Goal: Use online tool/utility: Utilize a website feature to perform a specific function

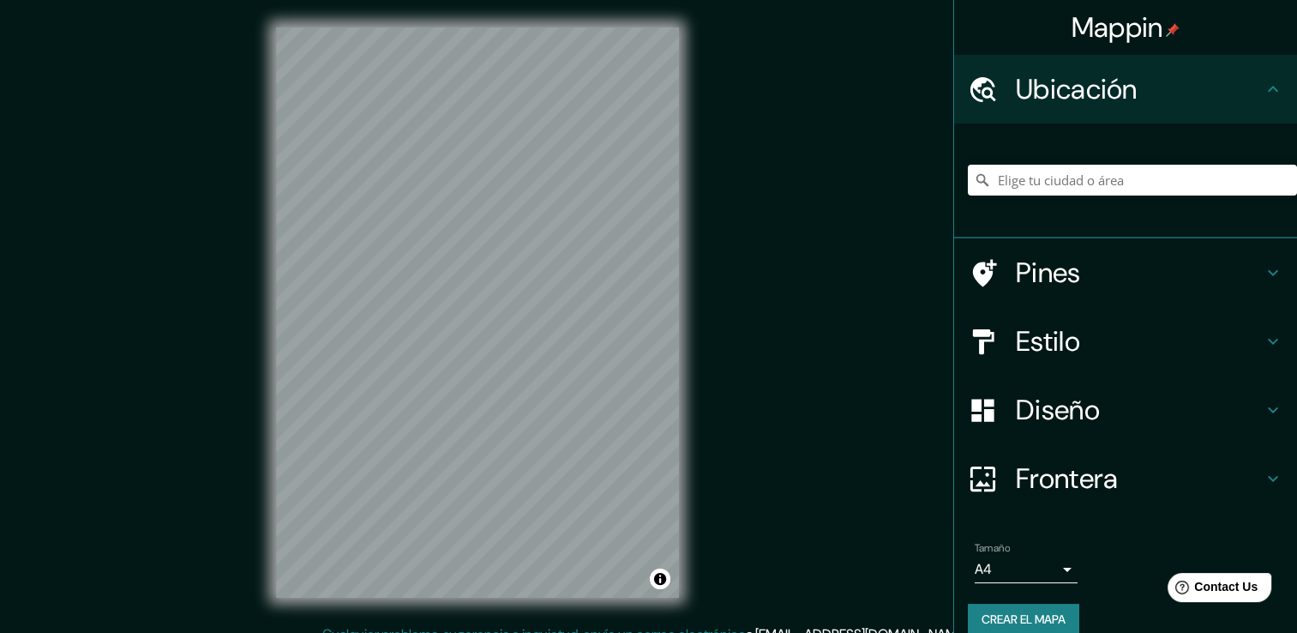
drag, startPoint x: 767, startPoint y: 210, endPoint x: 751, endPoint y: 202, distance: 18.0
click at [764, 208] on div "Mappin Ubicación Barrio El Limón Penonomé, Provincia de Panamá Oeste, Panamá Li…" at bounding box center [648, 326] width 1297 height 652
click at [1034, 177] on input "Elige tu ciudad o área" at bounding box center [1132, 180] width 329 height 31
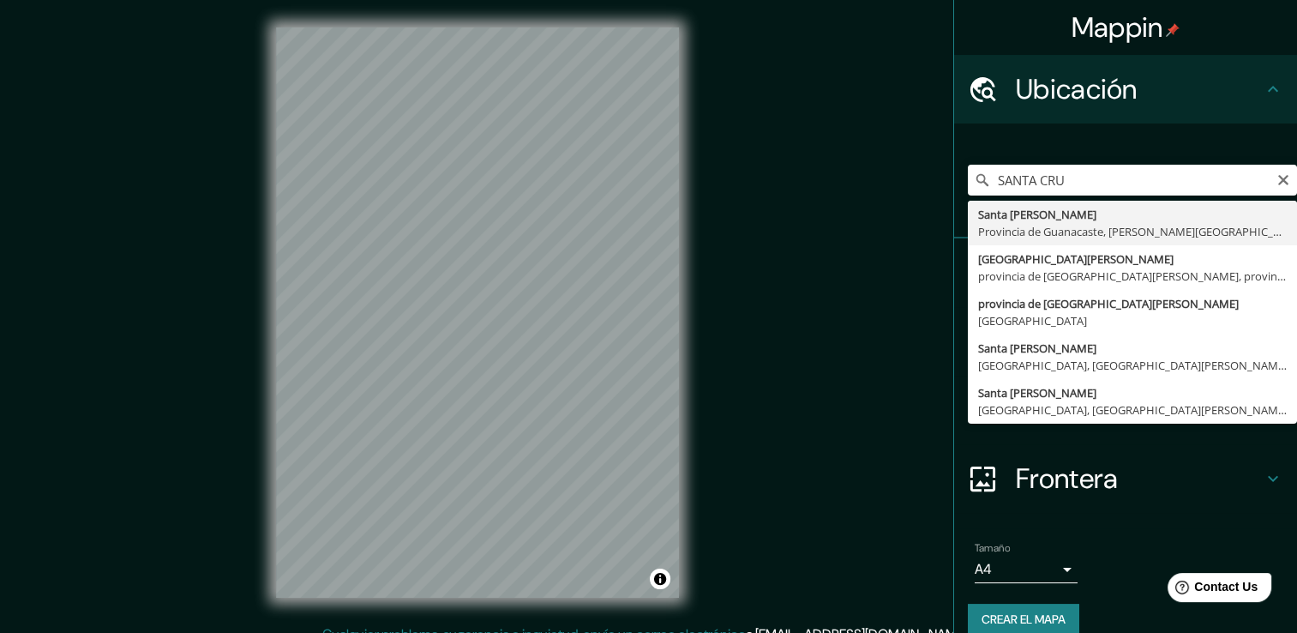
type input "[GEOGRAPHIC_DATA], [GEOGRAPHIC_DATA], [GEOGRAPHIC_DATA]"
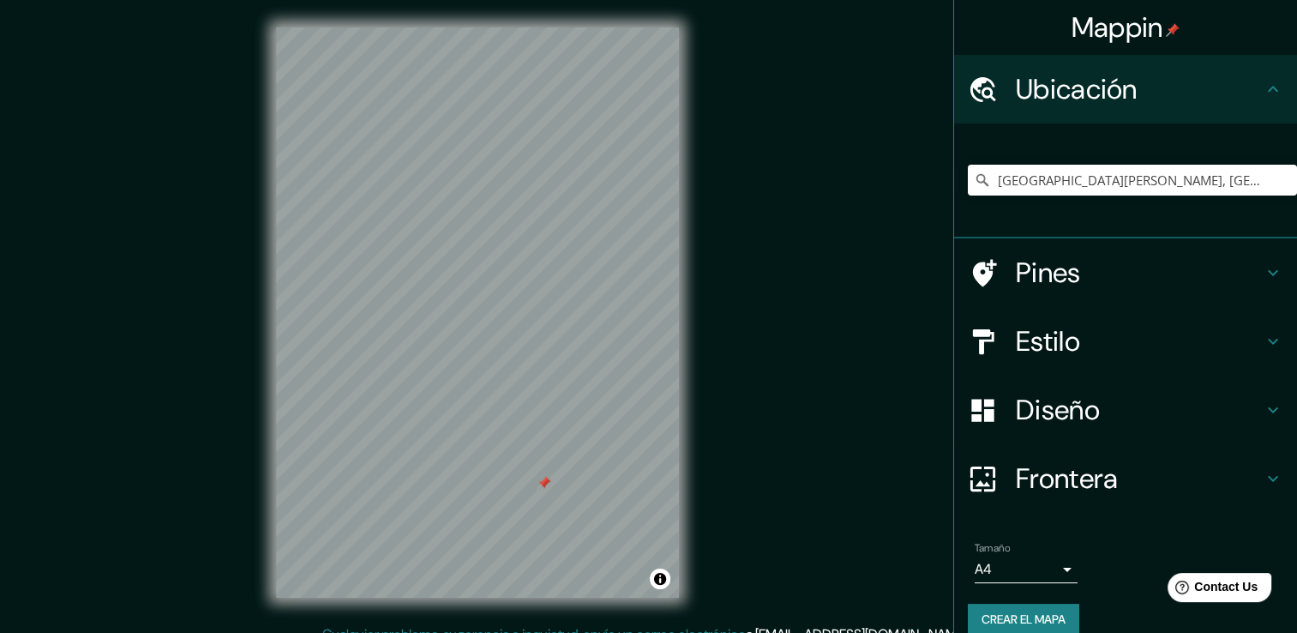
drag, startPoint x: 541, startPoint y: 406, endPoint x: 545, endPoint y: 462, distance: 55.9
click at [545, 476] on div at bounding box center [544, 483] width 14 height 14
click at [773, 364] on div "Mappin Ubicación Santa Cruz, Provincia de Guanacaste, Costa Rica Pines Estilo D…" at bounding box center [648, 326] width 1297 height 652
click at [1169, 189] on input "[GEOGRAPHIC_DATA], [GEOGRAPHIC_DATA], [GEOGRAPHIC_DATA]" at bounding box center [1132, 180] width 329 height 31
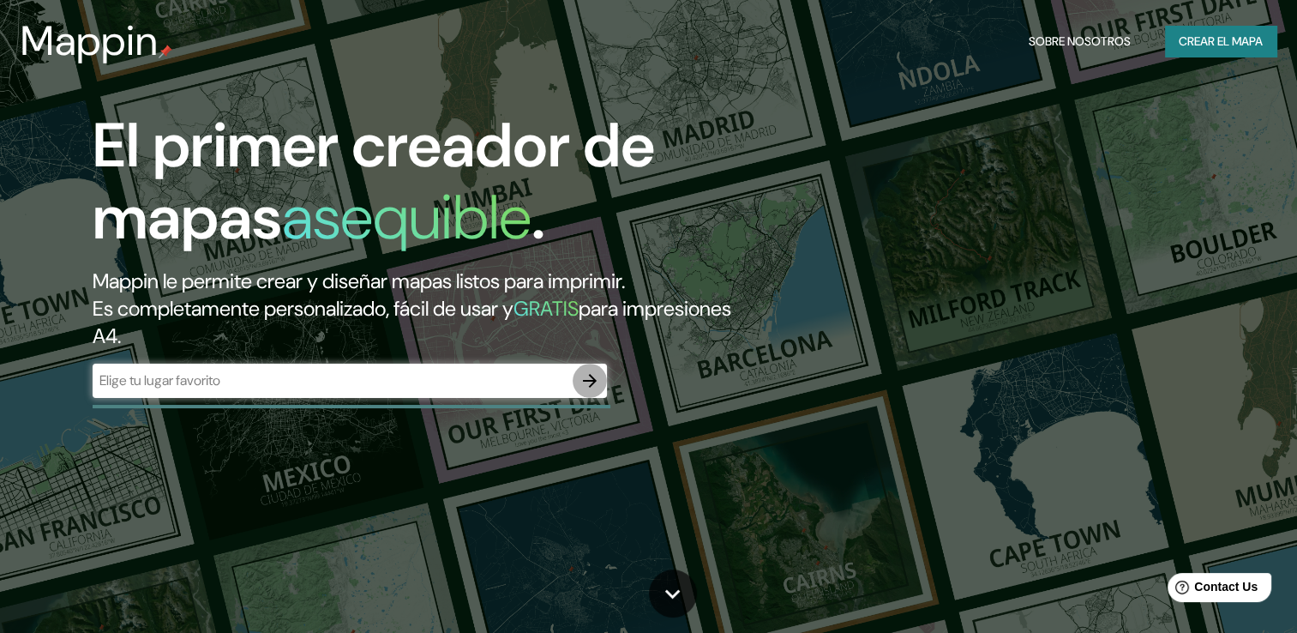
click at [591, 386] on icon "button" at bounding box center [590, 381] width 14 height 14
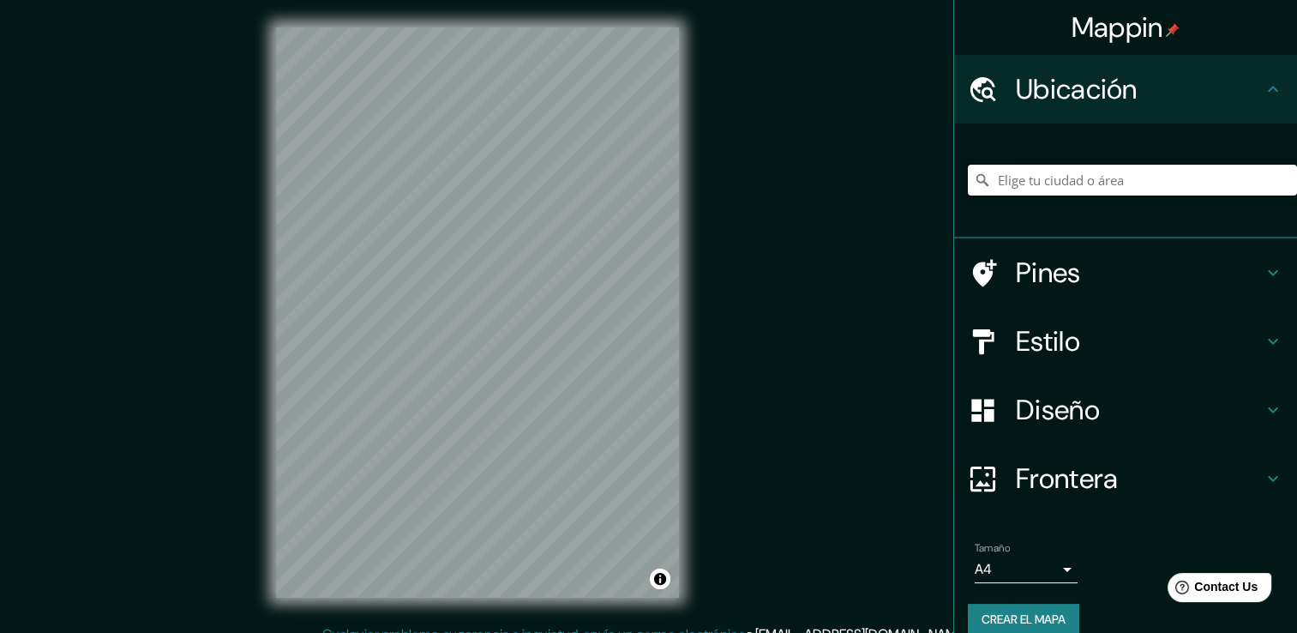
click at [1049, 185] on input "Elige tu ciudad o área" at bounding box center [1132, 180] width 329 height 31
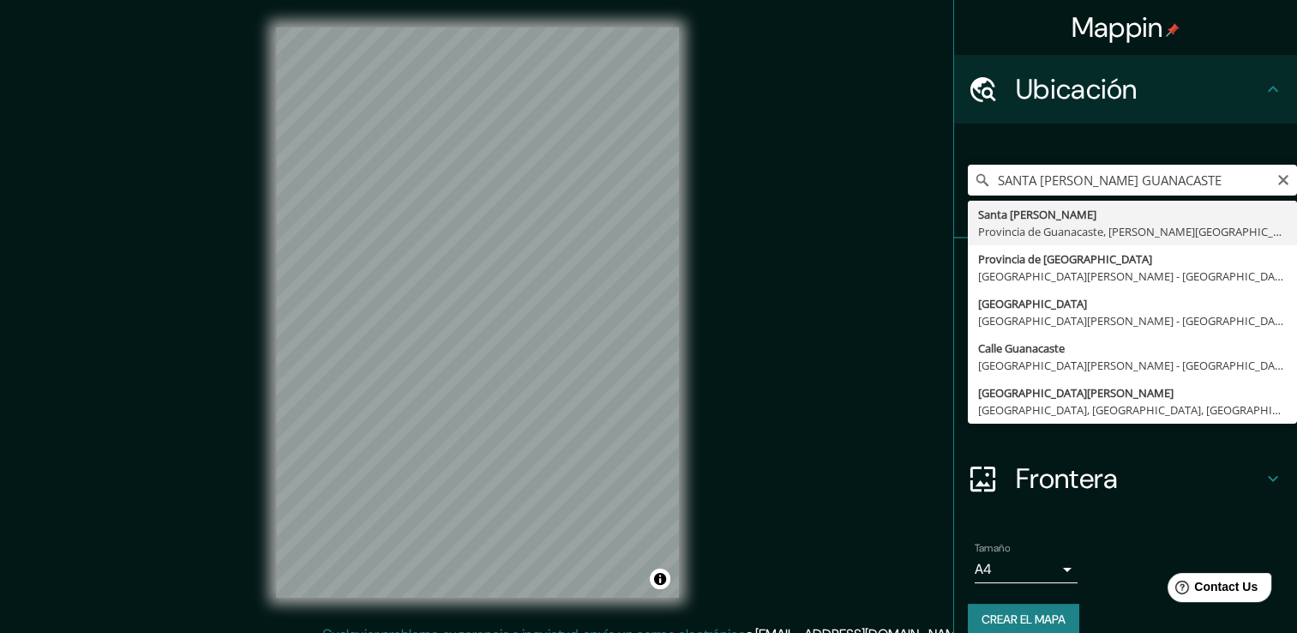
type input "Santa Cruz, Provincia de Guanacaste, Costa Rica"
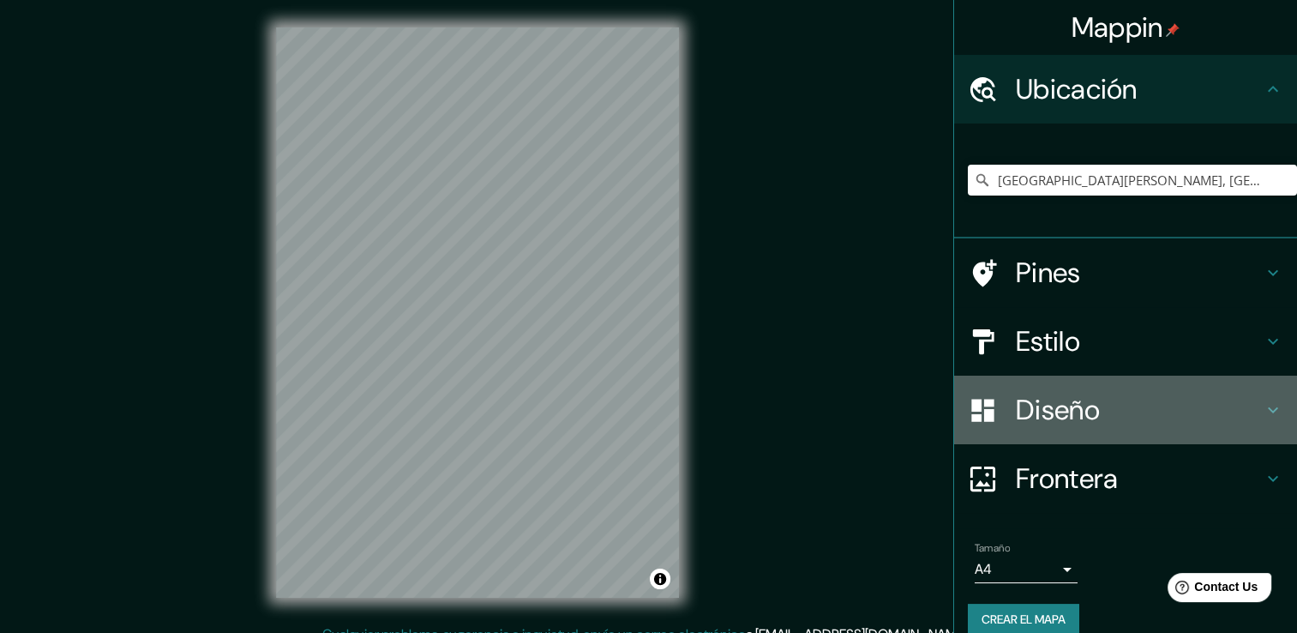
click at [1263, 406] on icon at bounding box center [1273, 410] width 21 height 21
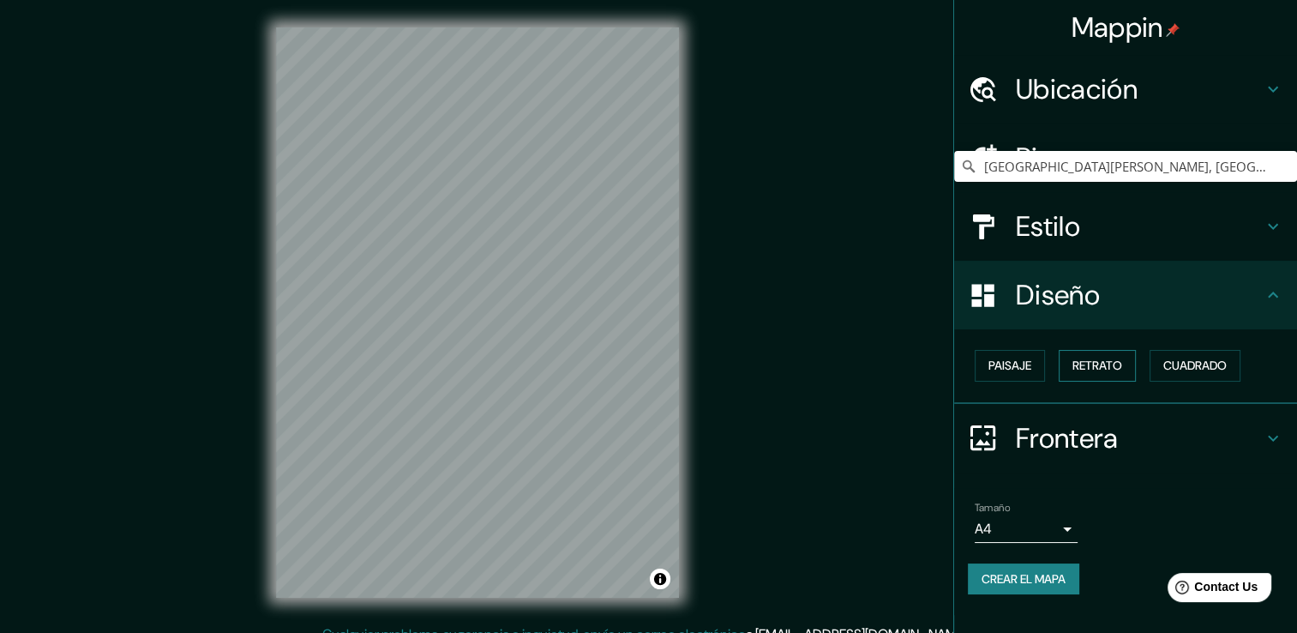
click at [1099, 363] on font "Retrato" at bounding box center [1098, 365] width 50 height 21
click at [1193, 359] on font "Cuadrado" at bounding box center [1194, 365] width 63 height 21
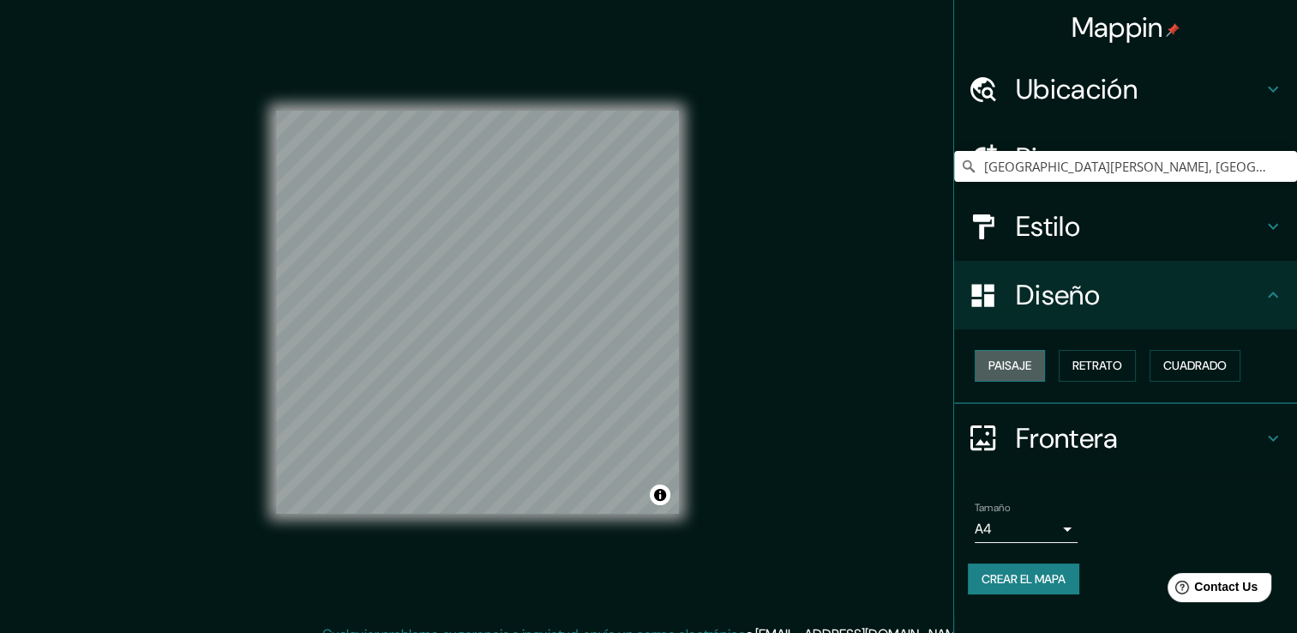
click at [1007, 365] on font "Paisaje" at bounding box center [1010, 365] width 43 height 21
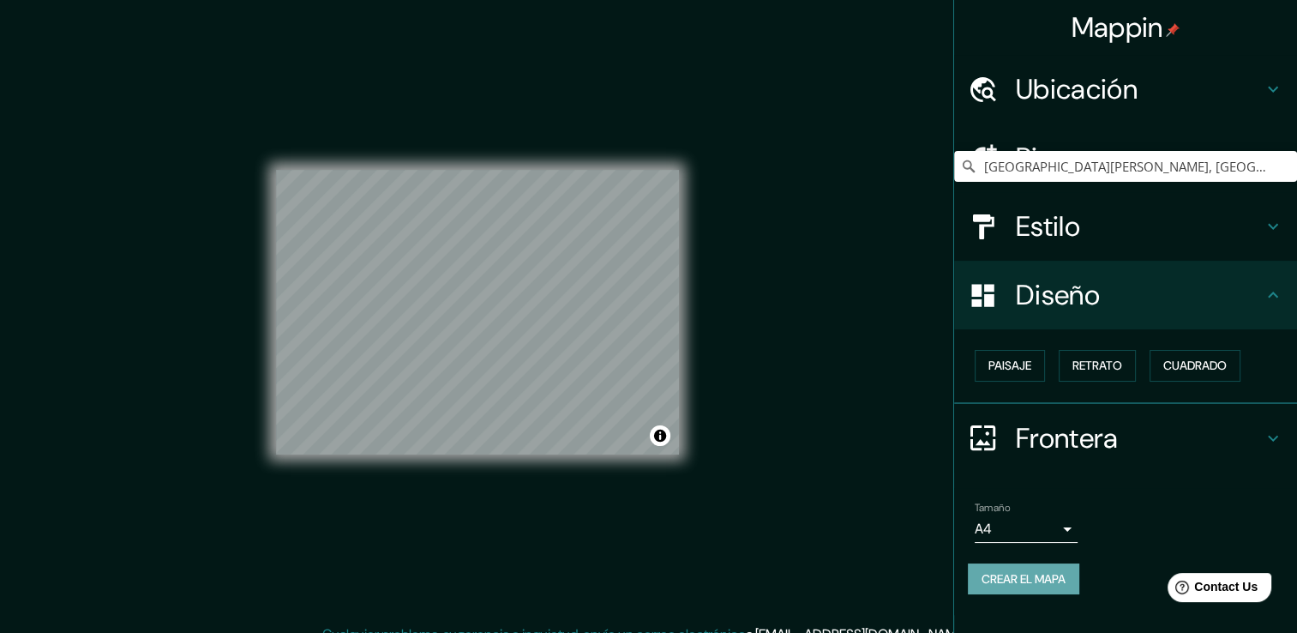
click at [1065, 574] on font "Crear el mapa" at bounding box center [1024, 578] width 84 height 21
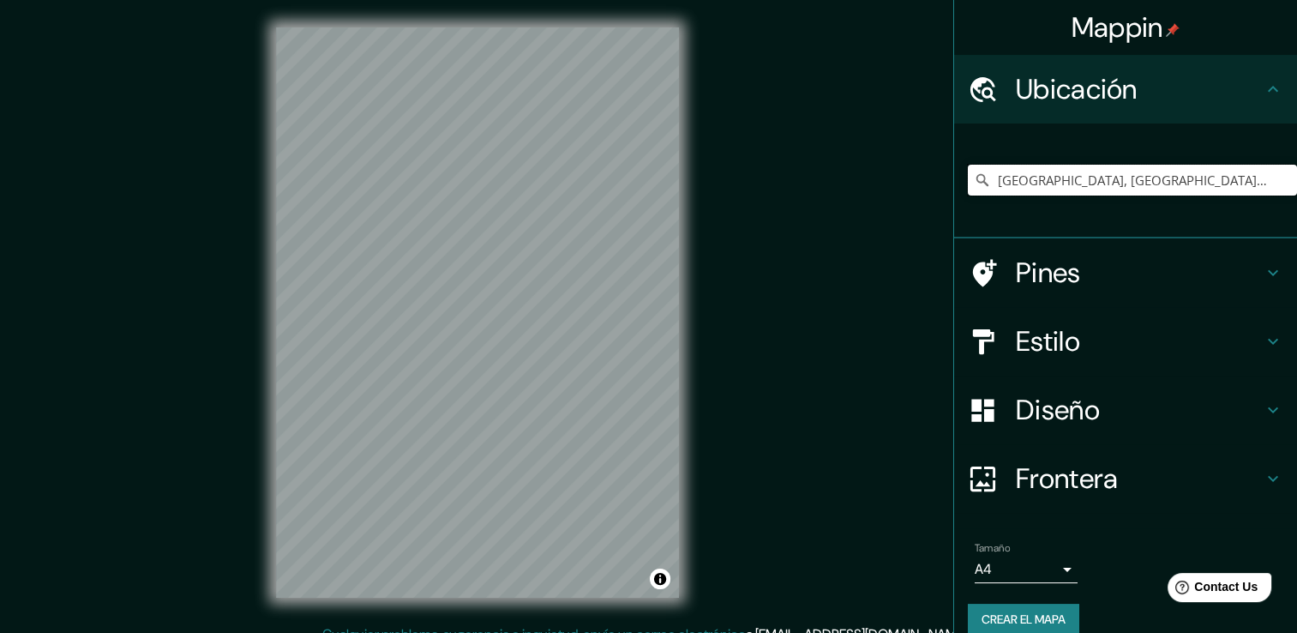
click at [1180, 177] on input "[GEOGRAPHIC_DATA], [GEOGRAPHIC_DATA], [GEOGRAPHIC_DATA]" at bounding box center [1132, 180] width 329 height 31
click at [1254, 177] on input "[GEOGRAPHIC_DATA], [GEOGRAPHIC_DATA], [GEOGRAPHIC_DATA]" at bounding box center [1132, 180] width 329 height 31
click at [1248, 178] on input "[GEOGRAPHIC_DATA], [GEOGRAPHIC_DATA], [GEOGRAPHIC_DATA]" at bounding box center [1132, 180] width 329 height 31
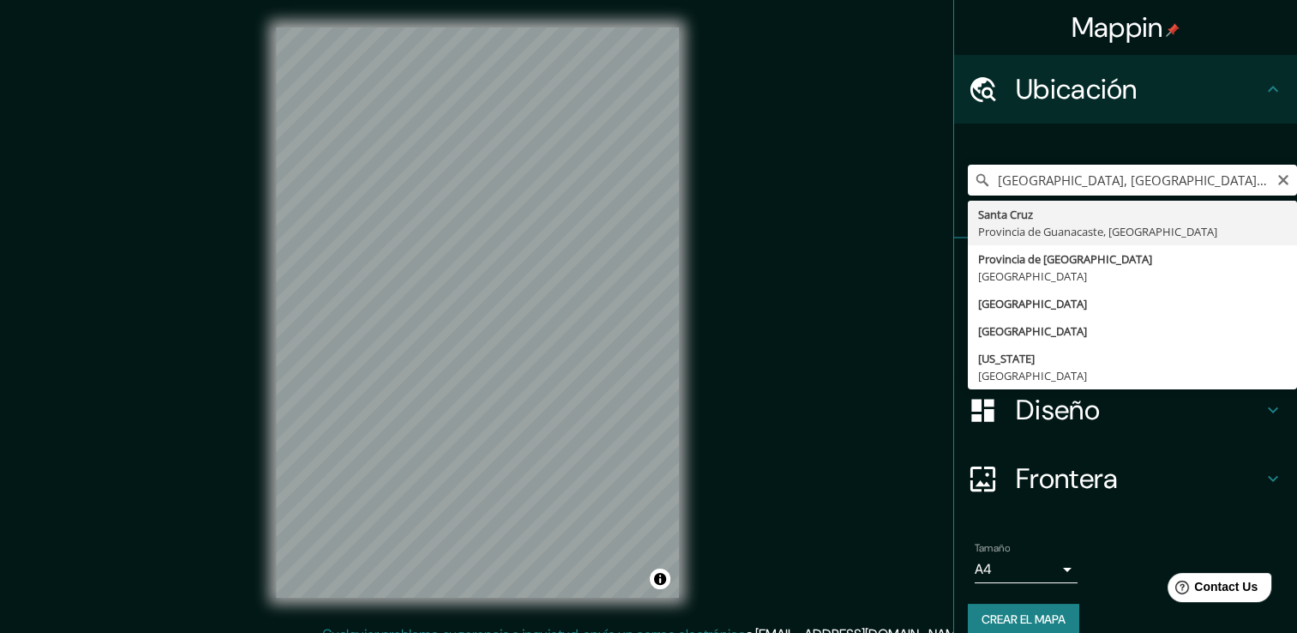
type input "Santa Cruz, Provincia de Guanacaste, Costa Rica"
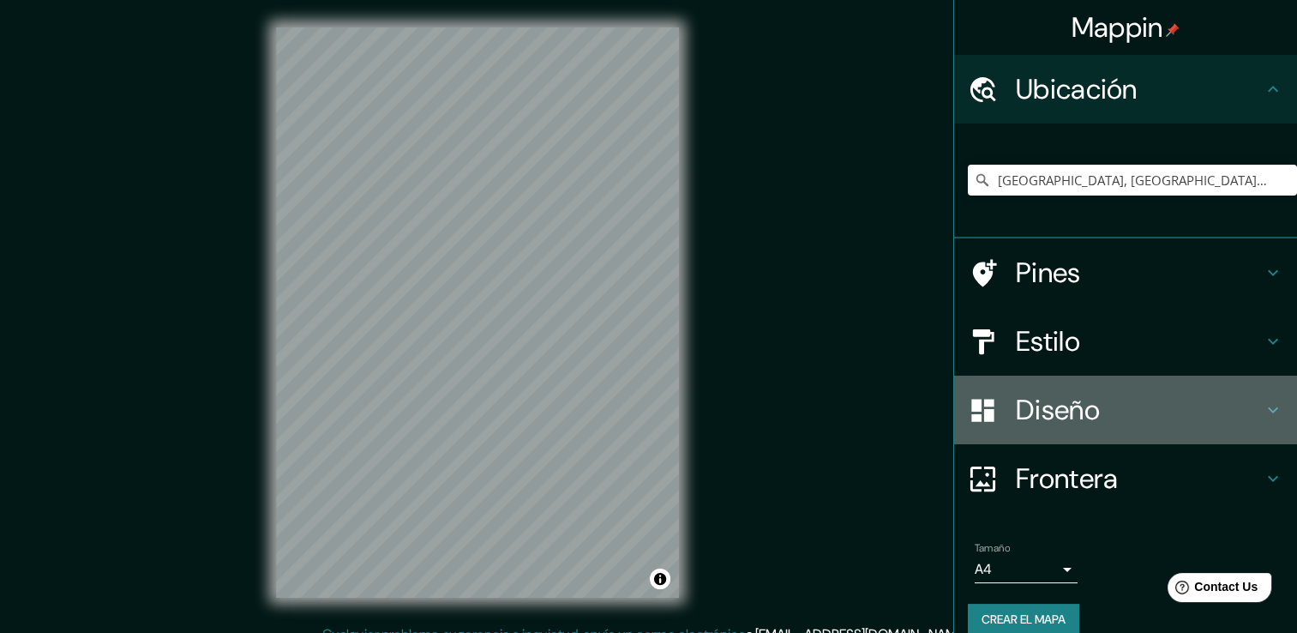
click at [1263, 414] on icon at bounding box center [1273, 410] width 21 height 21
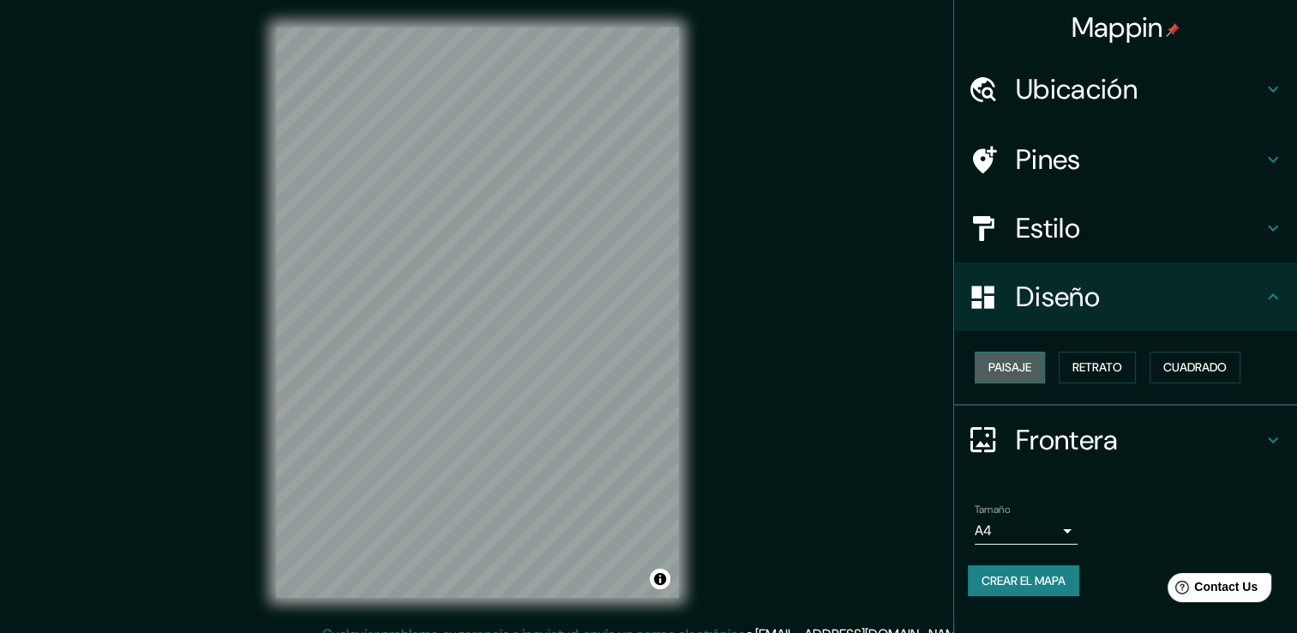
click at [1014, 366] on font "Paisaje" at bounding box center [1010, 367] width 43 height 21
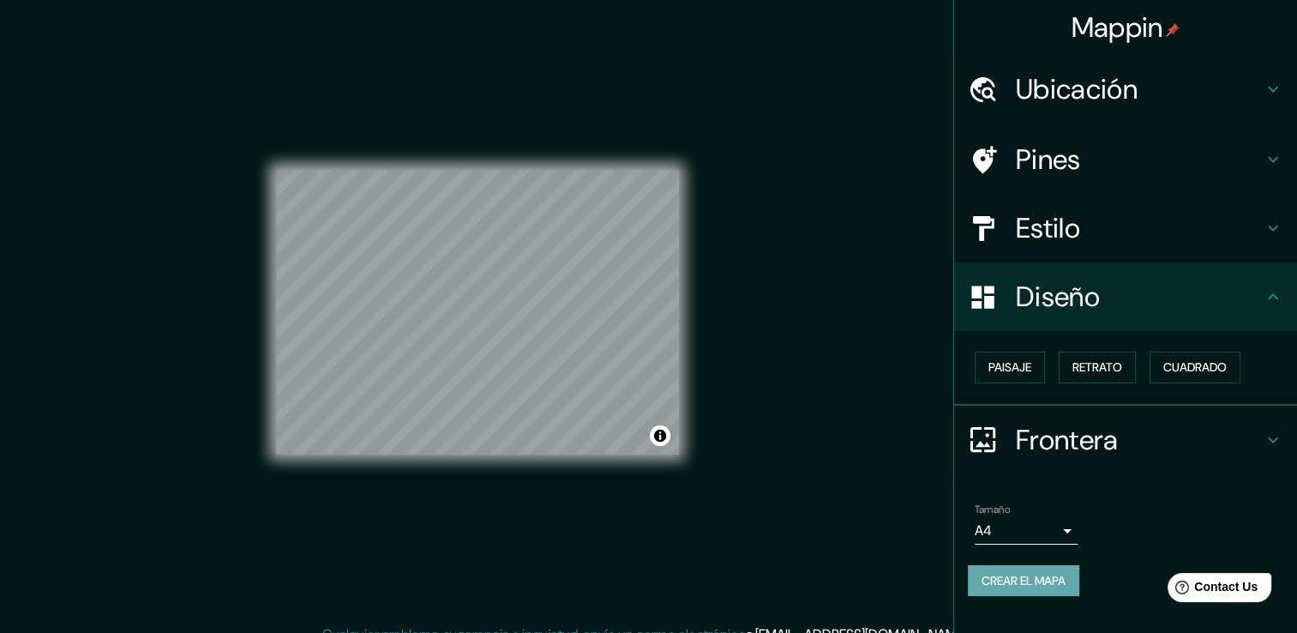
click at [1005, 573] on font "Crear el mapa" at bounding box center [1024, 580] width 84 height 21
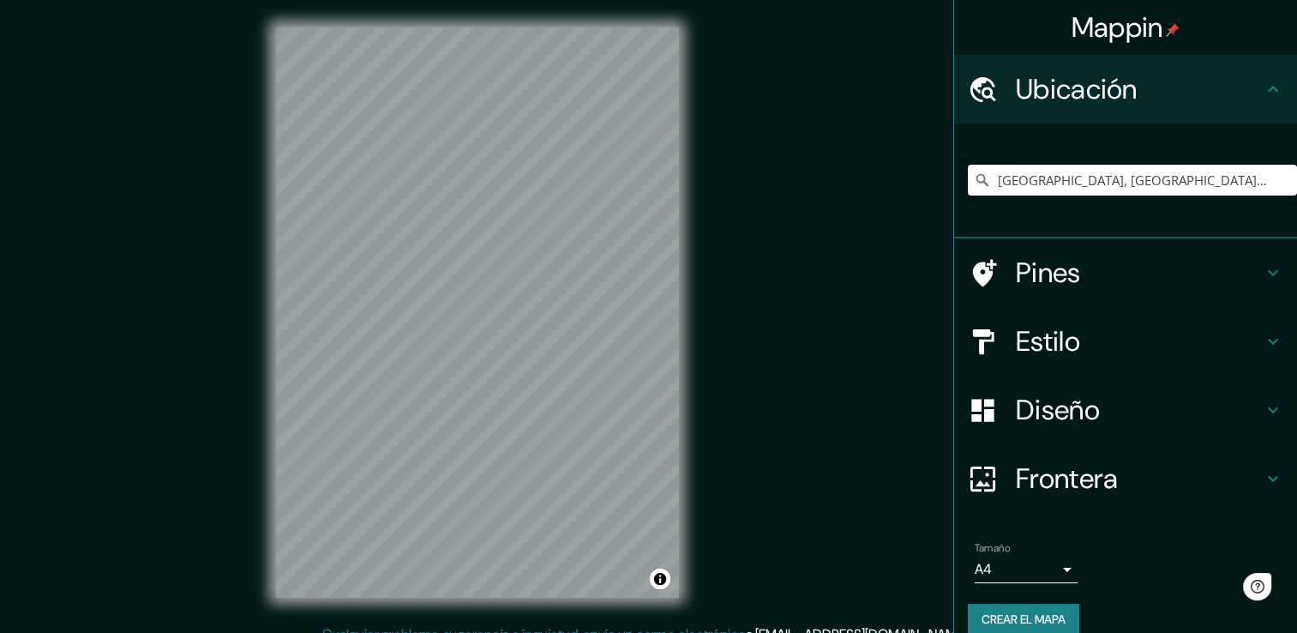
click at [1169, 180] on input "[GEOGRAPHIC_DATA], [GEOGRAPHIC_DATA], [GEOGRAPHIC_DATA]" at bounding box center [1132, 180] width 329 height 31
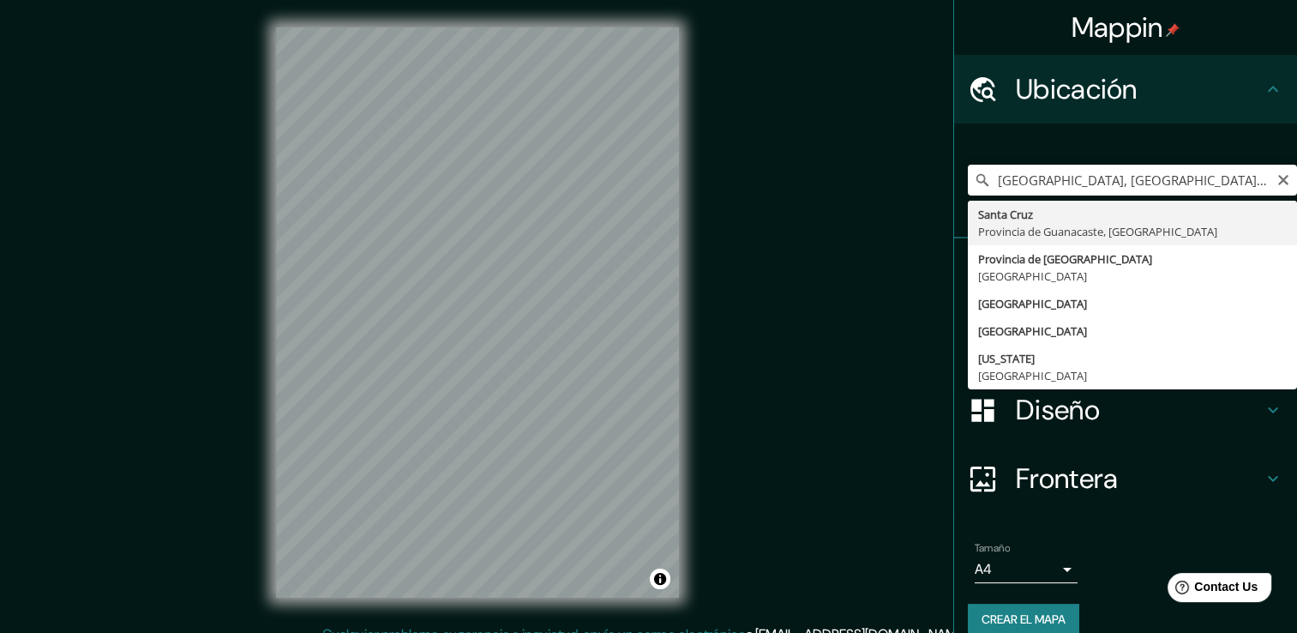
type input "[GEOGRAPHIC_DATA], [GEOGRAPHIC_DATA], [GEOGRAPHIC_DATA]"
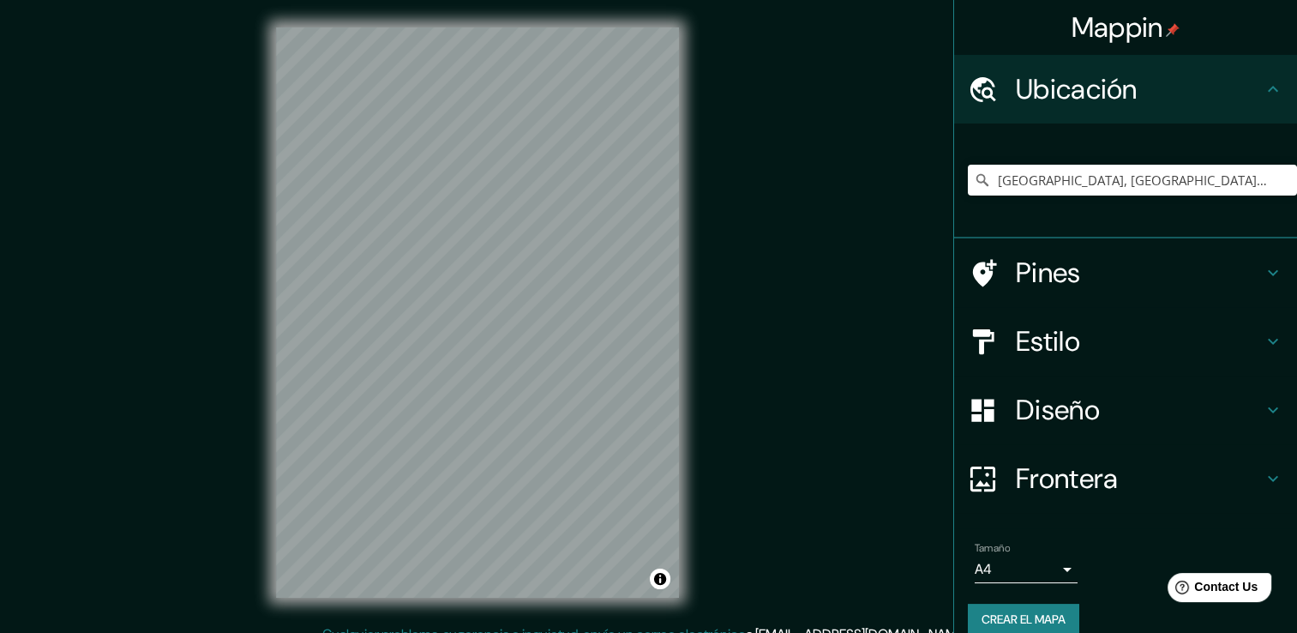
click at [1276, 405] on div "Diseño" at bounding box center [1125, 410] width 343 height 69
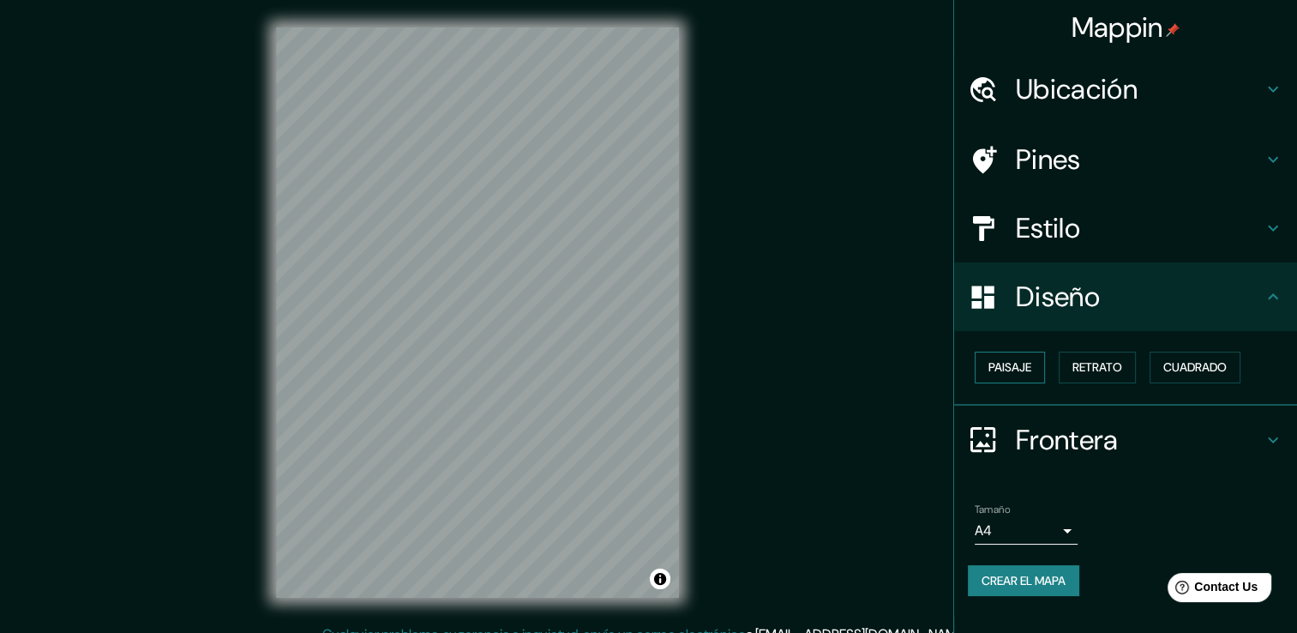
click at [1019, 369] on font "Paisaje" at bounding box center [1010, 367] width 43 height 21
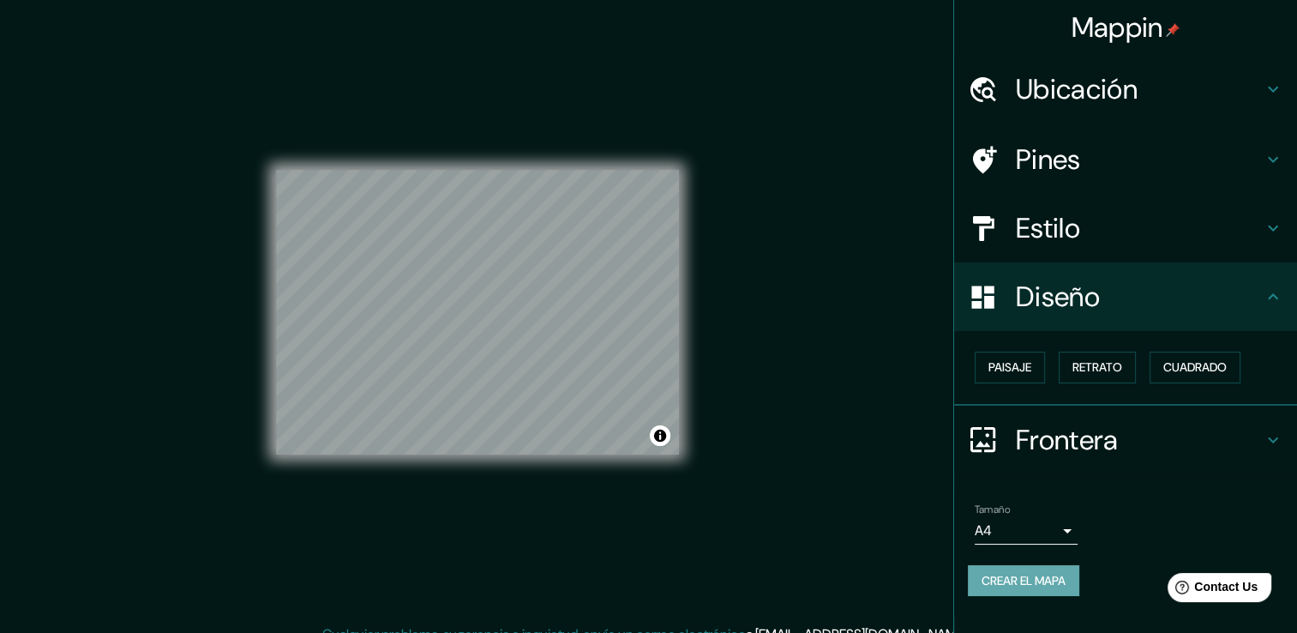
click at [1051, 574] on font "Crear el mapa" at bounding box center [1024, 580] width 84 height 21
